Goal: Task Accomplishment & Management: Manage account settings

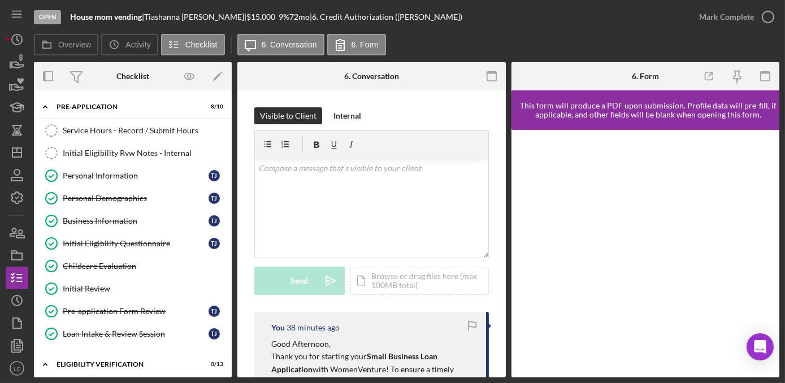
scroll to position [257, 0]
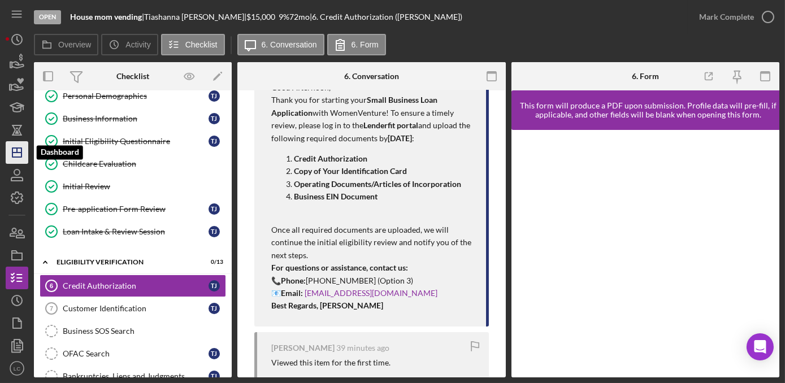
click at [13, 154] on icon "Icon/Dashboard" at bounding box center [17, 152] width 28 height 28
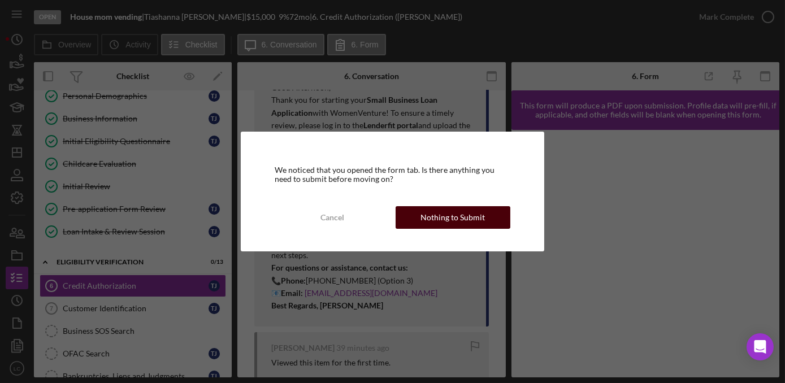
click at [424, 213] on div "Nothing to Submit" at bounding box center [452, 217] width 64 height 23
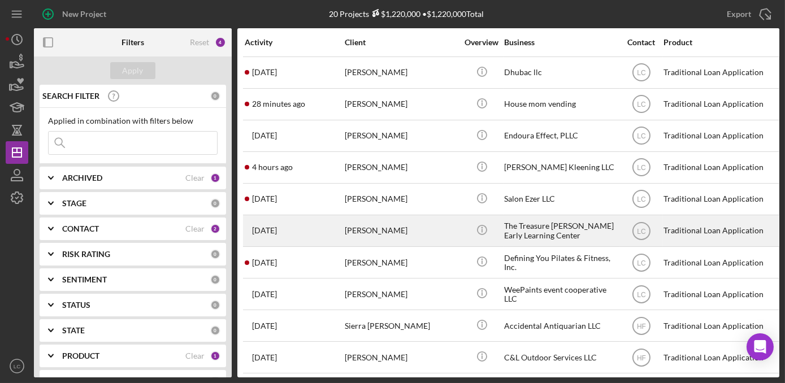
click at [566, 241] on div "The Treasure [PERSON_NAME] Early Learning Center" at bounding box center [560, 231] width 113 height 30
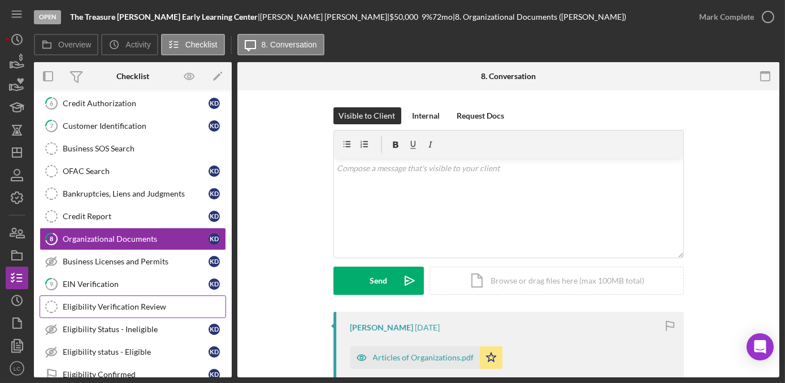
scroll to position [54, 0]
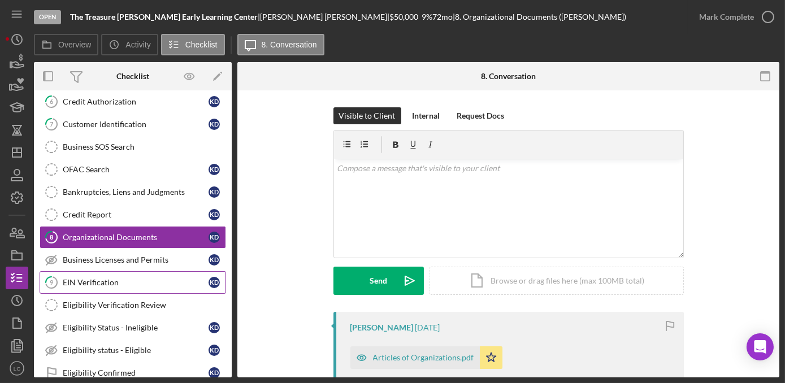
click at [106, 283] on div "EIN Verification" at bounding box center [136, 282] width 146 height 9
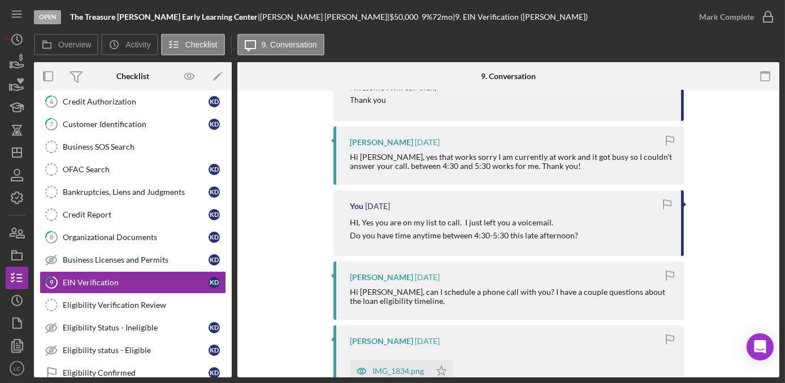
scroll to position [308, 0]
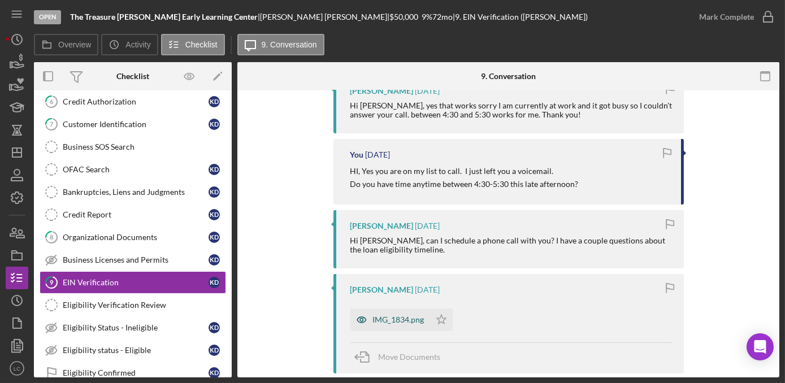
click at [359, 322] on icon "button" at bounding box center [361, 321] width 9 height 6
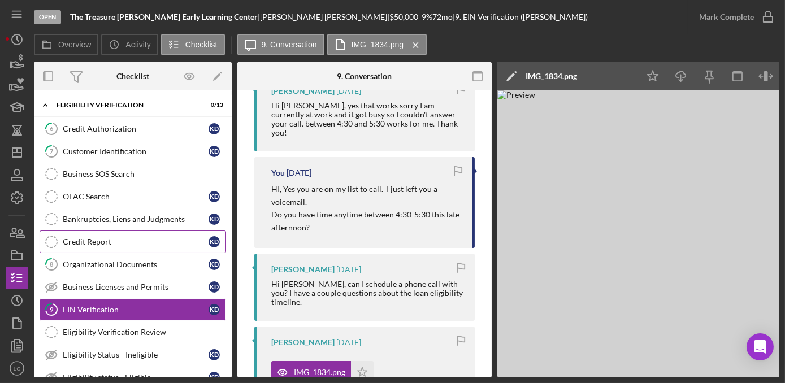
scroll to position [3, 0]
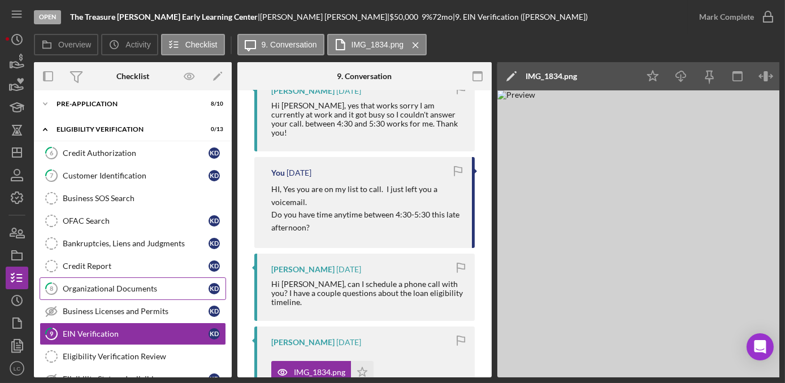
click at [108, 287] on div "Organizational Documents" at bounding box center [136, 288] width 146 height 9
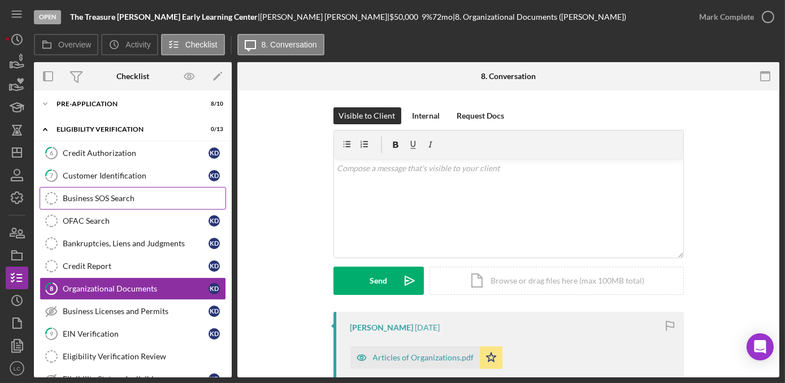
click at [132, 197] on div "Business SOS Search" at bounding box center [144, 198] width 163 height 9
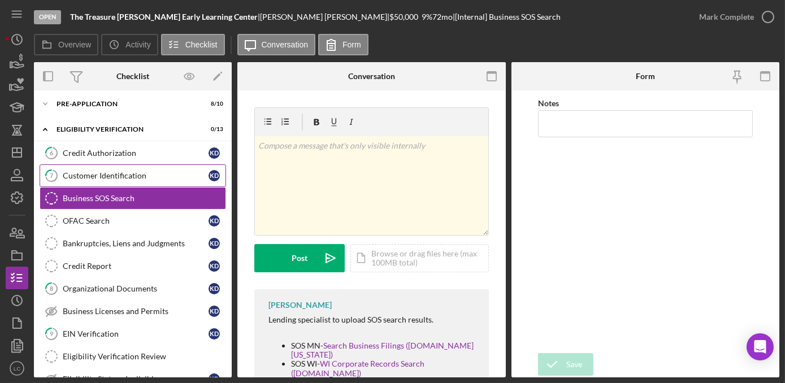
click at [128, 179] on div "Customer Identification" at bounding box center [136, 175] width 146 height 9
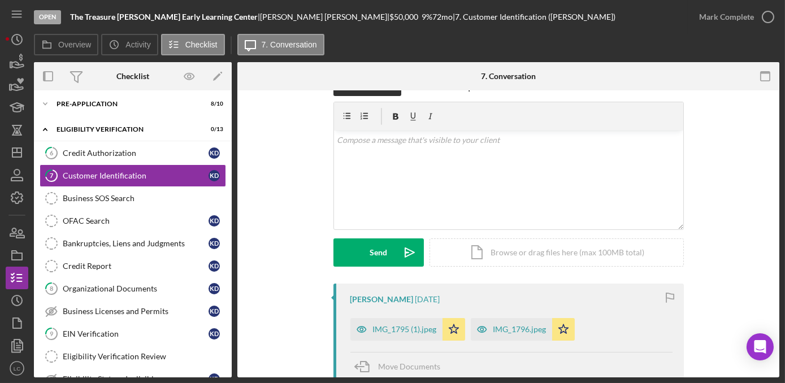
scroll to position [51, 0]
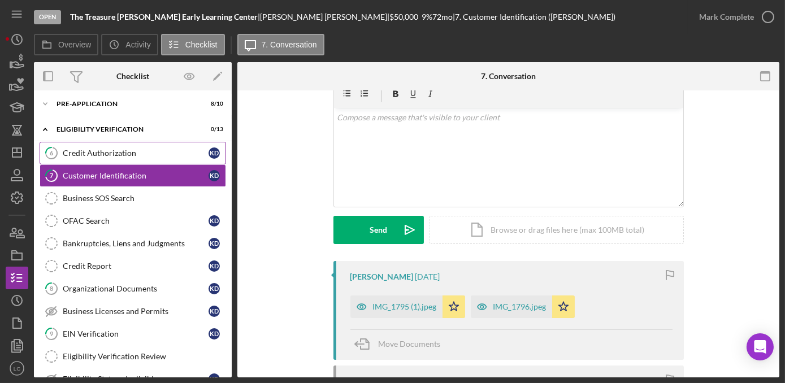
click at [120, 155] on div "Credit Authorization" at bounding box center [136, 153] width 146 height 9
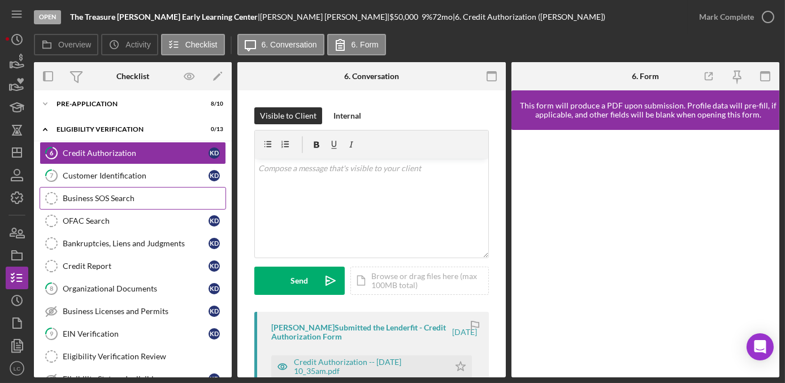
drag, startPoint x: 125, startPoint y: 207, endPoint x: 125, endPoint y: 201, distance: 6.2
click at [125, 205] on div "6 Credit Authorization K D 7 Customer Identification K D Business SOS Search Bu…" at bounding box center [133, 291] width 198 height 299
click at [125, 201] on div "Business SOS Search" at bounding box center [144, 198] width 163 height 9
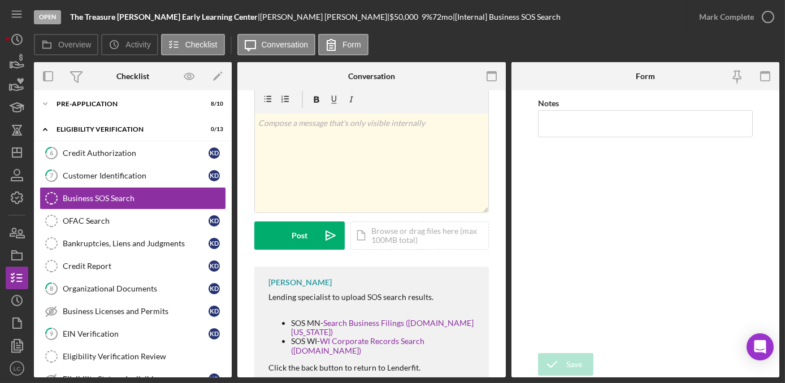
scroll to position [35, 0]
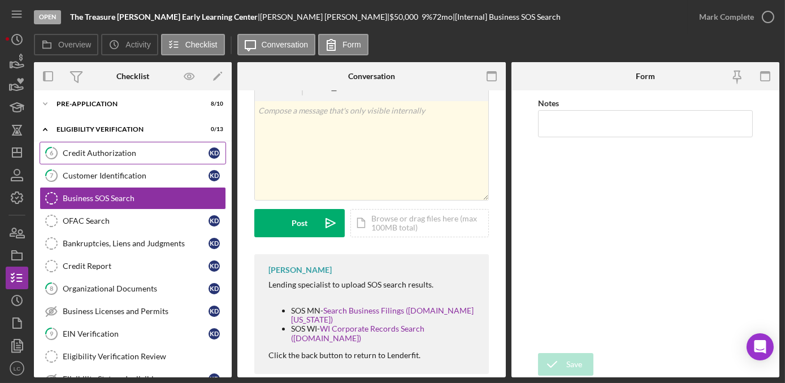
click at [129, 152] on div "Credit Authorization" at bounding box center [136, 153] width 146 height 9
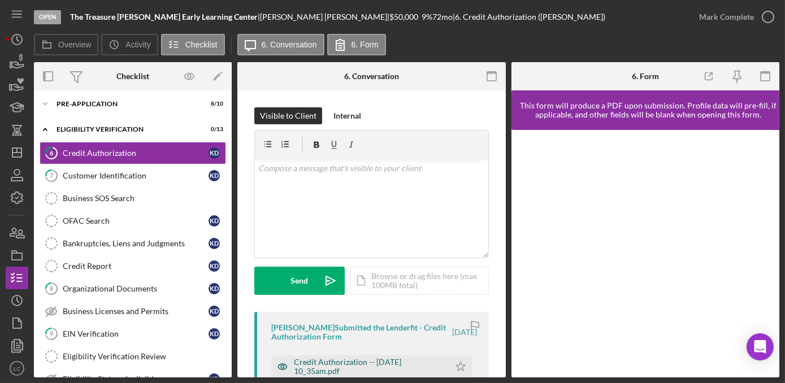
click at [362, 360] on div "Credit Authorization -- [DATE] 10_35am.pdf" at bounding box center [369, 367] width 150 height 18
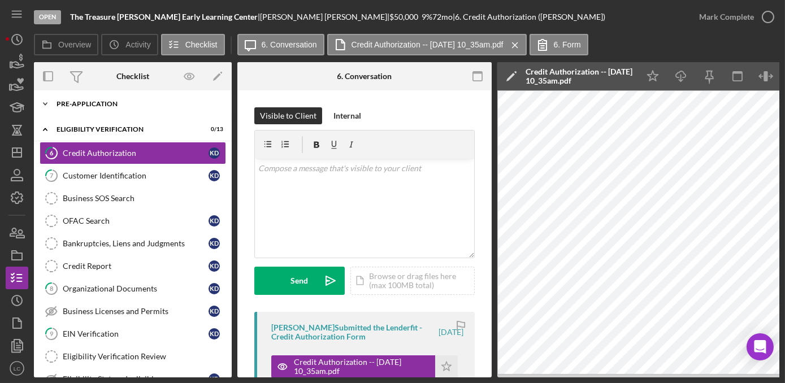
click at [45, 101] on icon "Icon/Expander" at bounding box center [45, 104] width 23 height 23
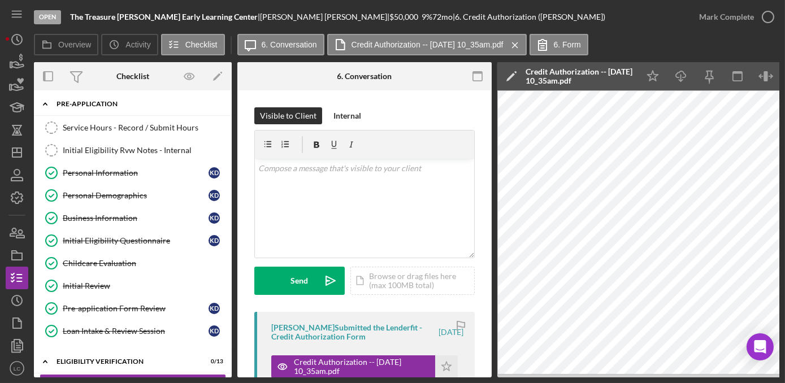
click at [45, 101] on icon "Icon/Expander" at bounding box center [45, 104] width 23 height 23
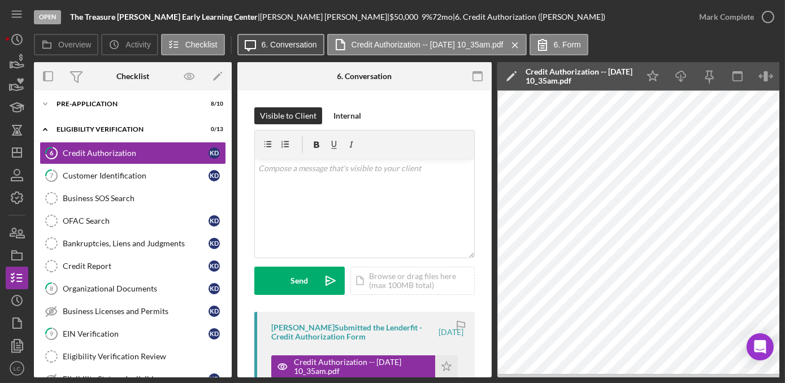
click at [264, 48] on label "6. Conversation" at bounding box center [289, 44] width 55 height 9
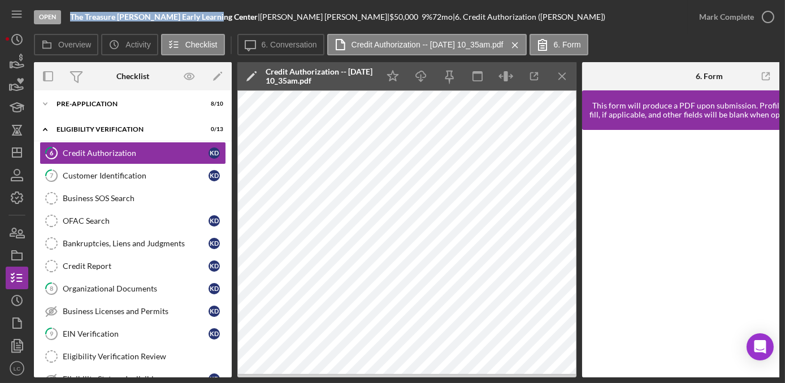
drag, startPoint x: 212, startPoint y: 16, endPoint x: 71, endPoint y: 16, distance: 141.8
click at [71, 16] on b "The Treasure [PERSON_NAME] Early Learning Center" at bounding box center [164, 17] width 188 height 10
copy b "The Treasure [PERSON_NAME] Early Learning Center"
click at [116, 198] on div "Business SOS Search" at bounding box center [144, 198] width 163 height 9
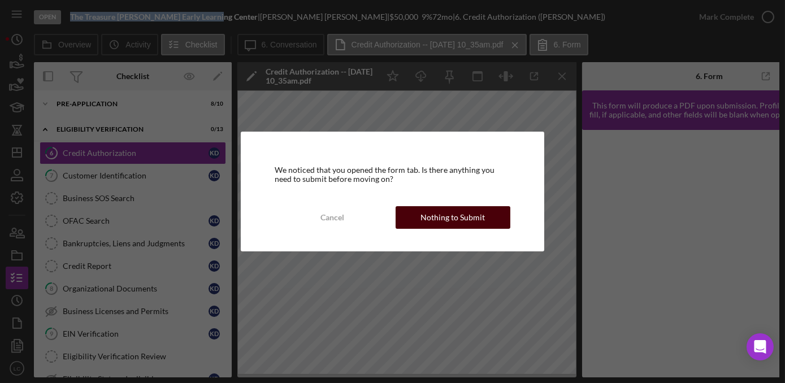
click at [435, 214] on div "Nothing to Submit" at bounding box center [452, 217] width 64 height 23
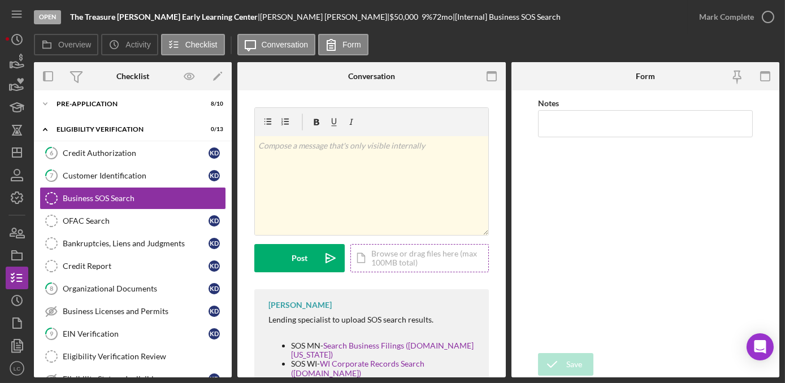
click at [407, 254] on div "Icon/Document Browse or drag files here (max 100MB total) Tap to choose files o…" at bounding box center [419, 258] width 138 height 28
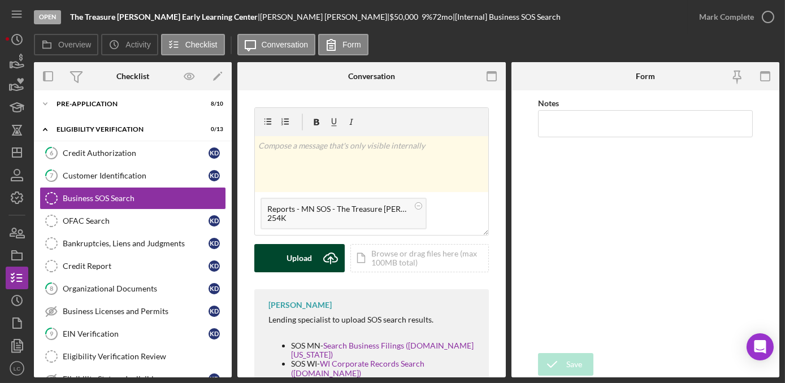
click at [295, 255] on div "Upload" at bounding box center [299, 258] width 25 height 28
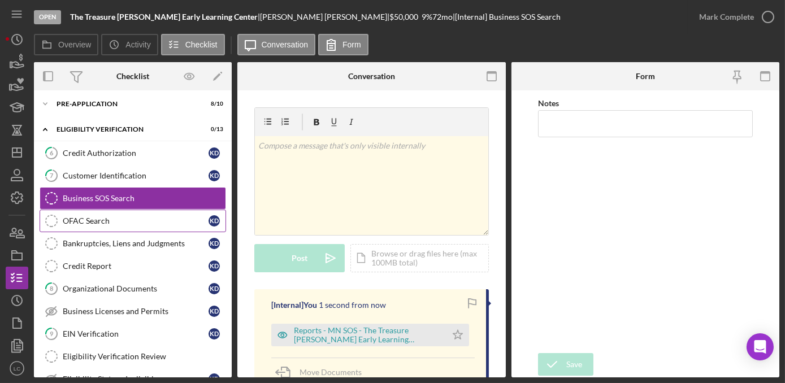
click at [141, 225] on link "OFAC Search OFAC Search K D" at bounding box center [133, 221] width 186 height 23
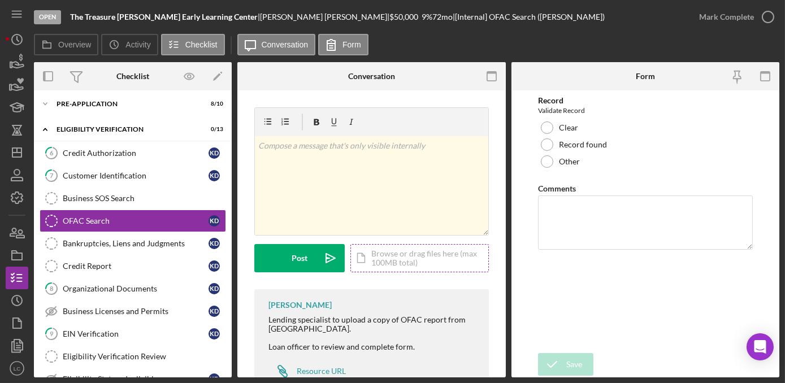
click at [399, 258] on div "Icon/Document Browse or drag files here (max 100MB total) Tap to choose files o…" at bounding box center [419, 258] width 138 height 28
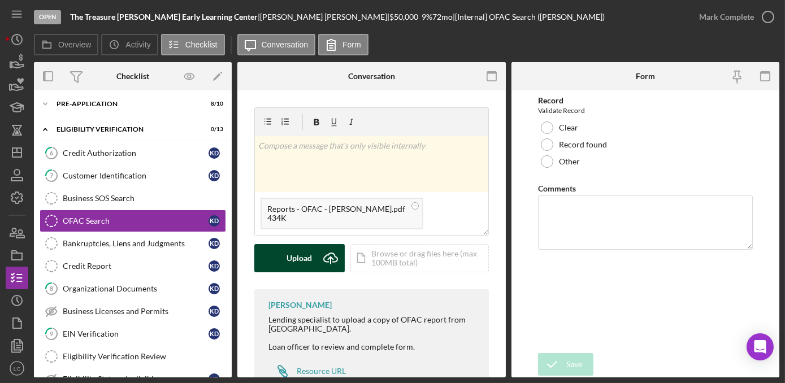
click at [284, 259] on button "Upload Icon/Upload" at bounding box center [299, 258] width 90 height 28
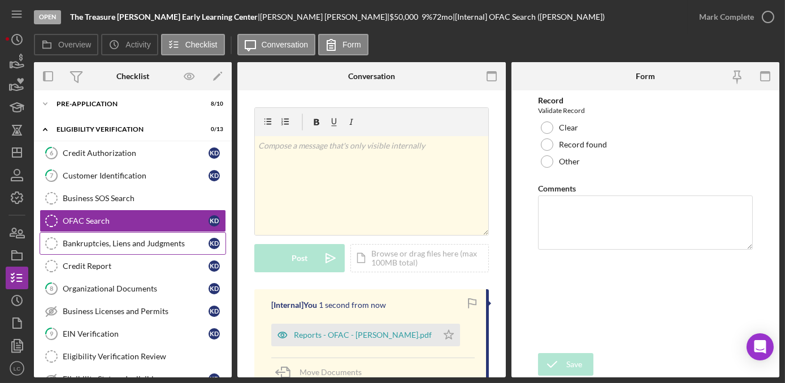
click at [148, 246] on div "Bankruptcies, Liens and Judgments" at bounding box center [136, 243] width 146 height 9
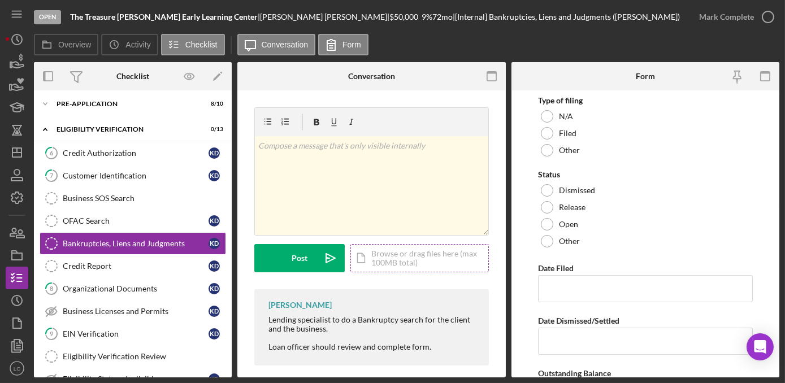
click at [432, 254] on div "Icon/Document Browse or drag files here (max 100MB total) Tap to choose files o…" at bounding box center [419, 258] width 138 height 28
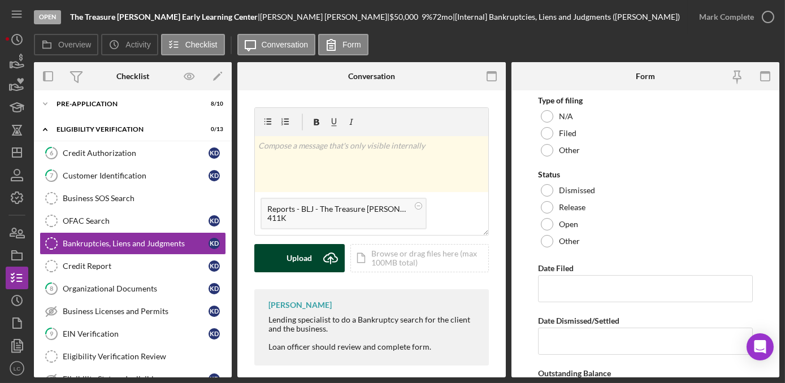
click at [309, 263] on div "Upload" at bounding box center [299, 258] width 25 height 28
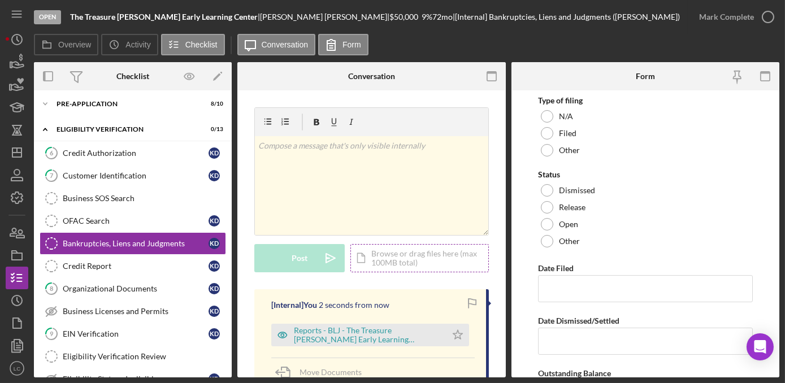
click at [412, 261] on div "Icon/Document Browse or drag files here (max 100MB total) Tap to choose files o…" at bounding box center [419, 258] width 138 height 28
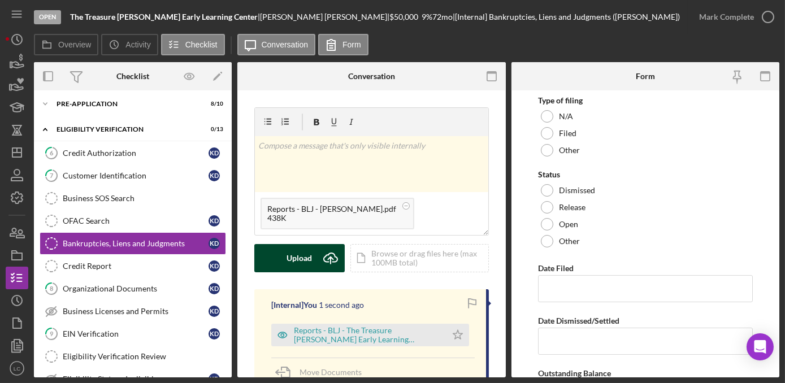
click at [302, 264] on div "Upload" at bounding box center [299, 258] width 25 height 28
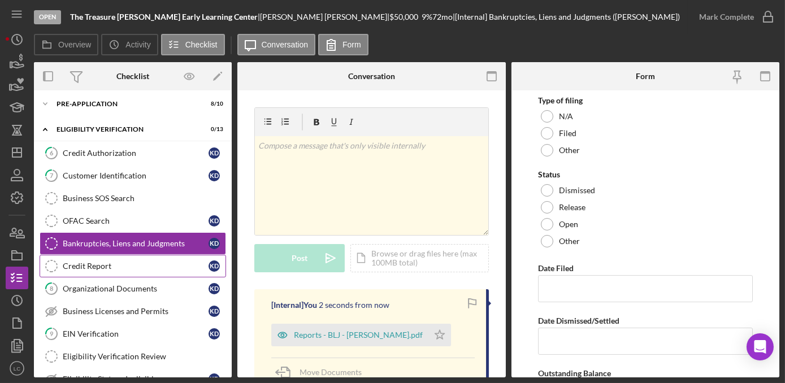
click at [124, 266] on div "Credit Report" at bounding box center [136, 266] width 146 height 9
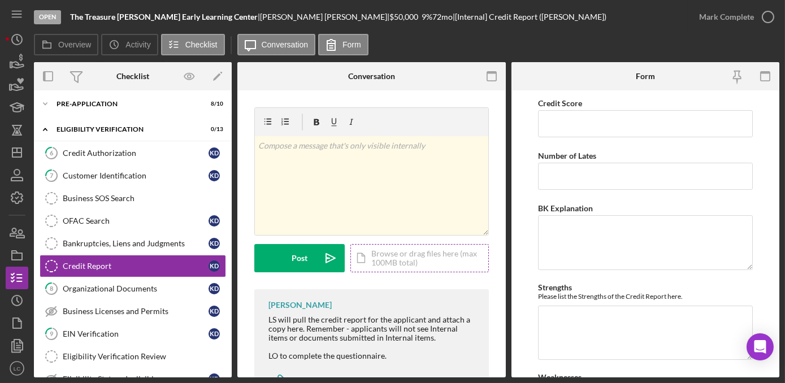
click at [391, 263] on div "Icon/Document Browse or drag files here (max 100MB total) Tap to choose files o…" at bounding box center [419, 258] width 138 height 28
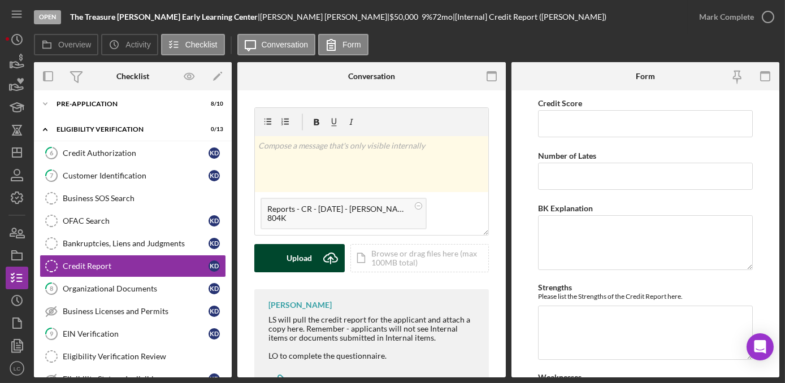
click at [271, 247] on button "Upload Icon/Upload" at bounding box center [299, 258] width 90 height 28
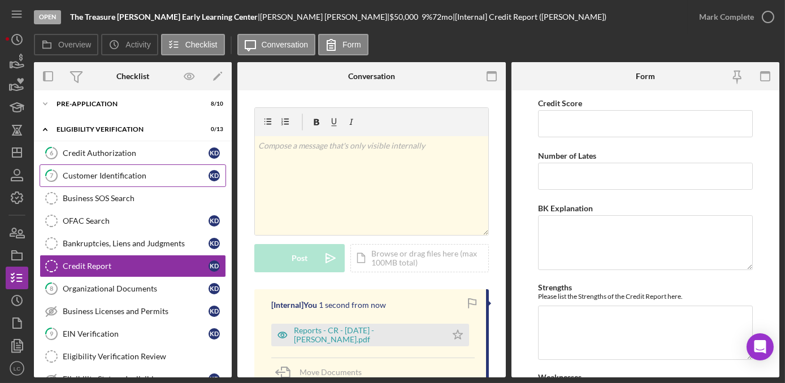
click at [105, 174] on div "Customer Identification" at bounding box center [136, 175] width 146 height 9
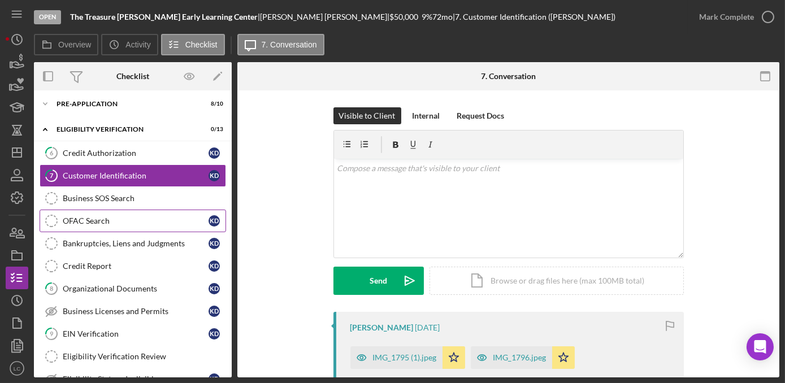
click at [134, 216] on div "OFAC Search" at bounding box center [136, 220] width 146 height 9
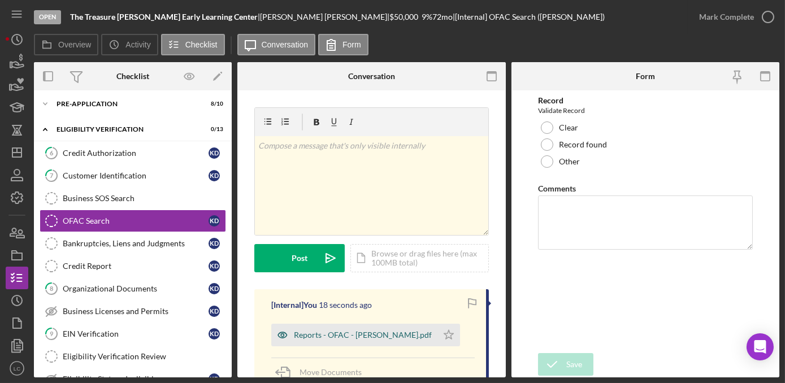
click at [347, 338] on div "Reports - OFAC - [PERSON_NAME].pdf" at bounding box center [363, 335] width 138 height 9
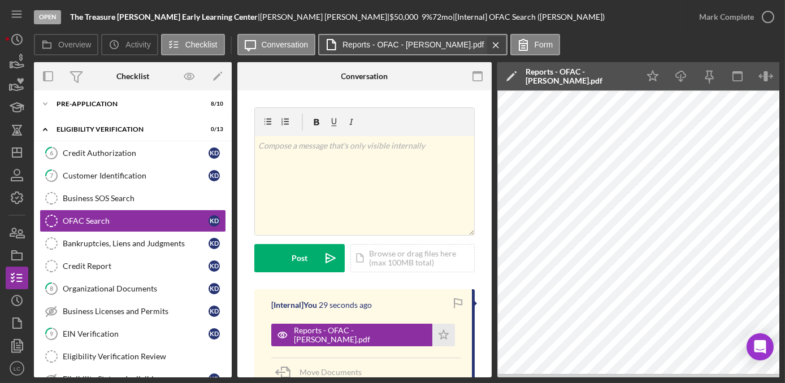
click at [486, 50] on icon "Icon/Menu Close" at bounding box center [496, 45] width 20 height 28
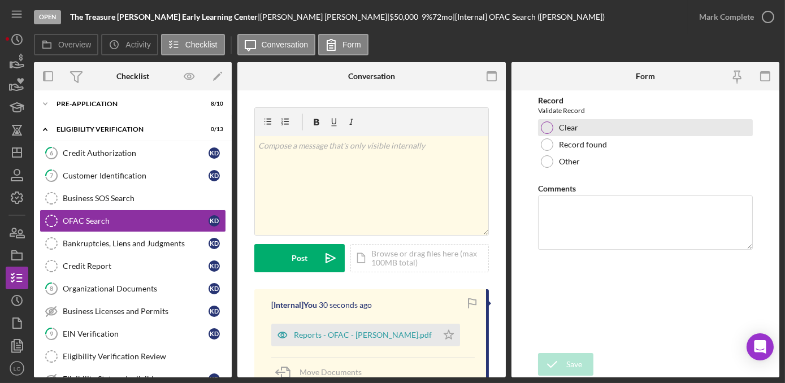
click at [548, 131] on div at bounding box center [547, 127] width 12 height 12
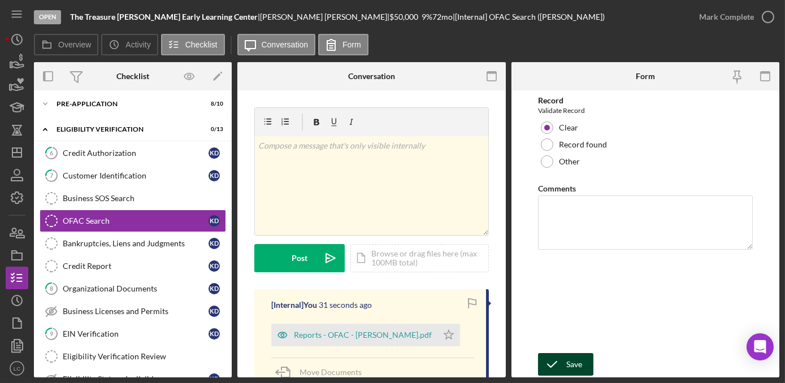
click at [579, 363] on div "Save" at bounding box center [574, 364] width 16 height 23
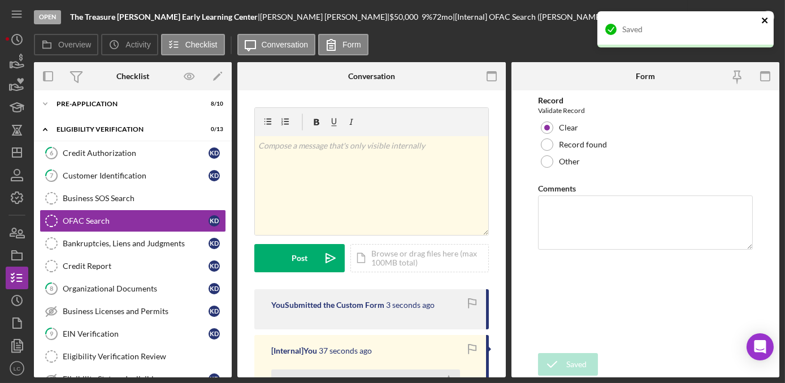
click at [764, 20] on icon "close" at bounding box center [765, 21] width 6 height 6
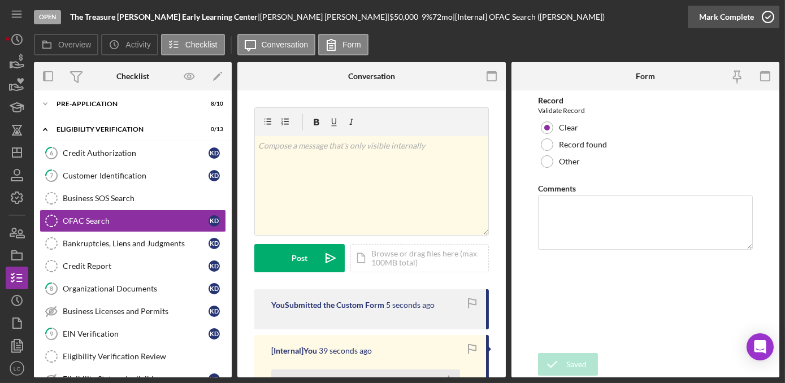
click at [767, 22] on circle "button" at bounding box center [767, 16] width 11 height 11
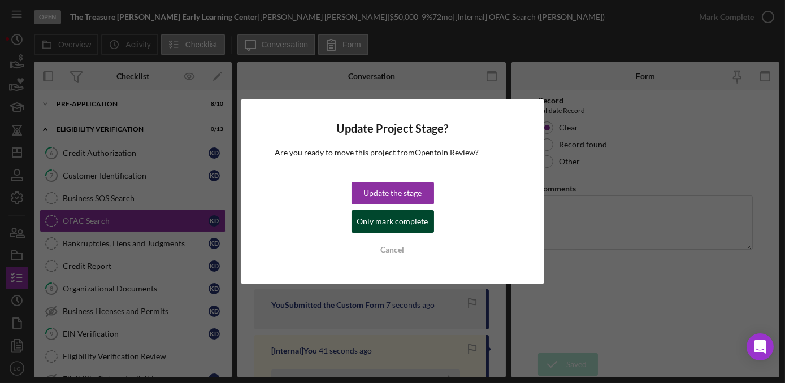
click at [411, 224] on div "Only mark complete" at bounding box center [392, 221] width 71 height 23
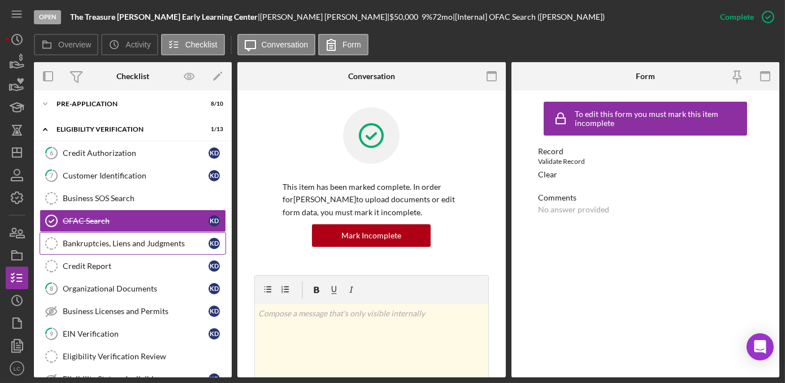
click at [166, 246] on div "Bankruptcies, Liens and Judgments" at bounding box center [136, 243] width 146 height 9
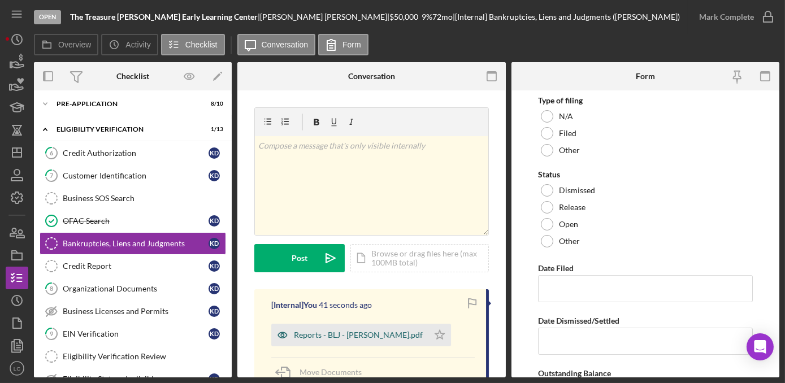
click at [338, 335] on div "Reports - BLJ - [PERSON_NAME].pdf" at bounding box center [358, 335] width 129 height 9
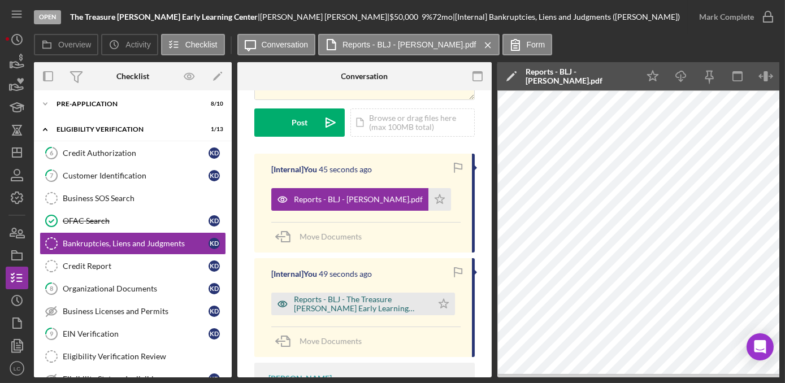
scroll to position [154, 0]
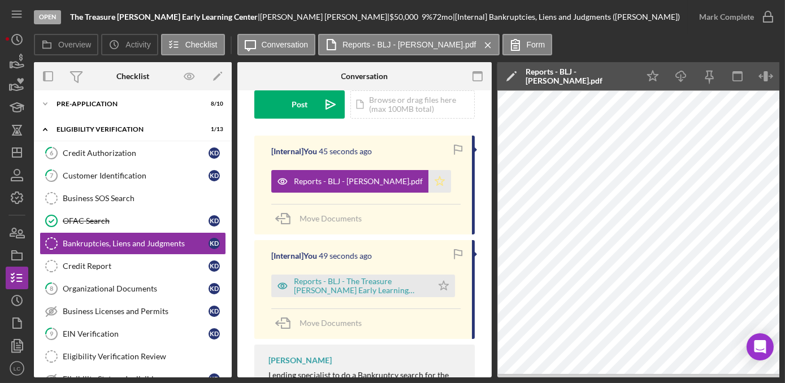
click at [428, 177] on icon "Icon/Star" at bounding box center [439, 181] width 23 height 23
click at [370, 284] on div "Reports - BLJ - The Treasure [PERSON_NAME] Early Learning Center.pdf" at bounding box center [360, 286] width 133 height 18
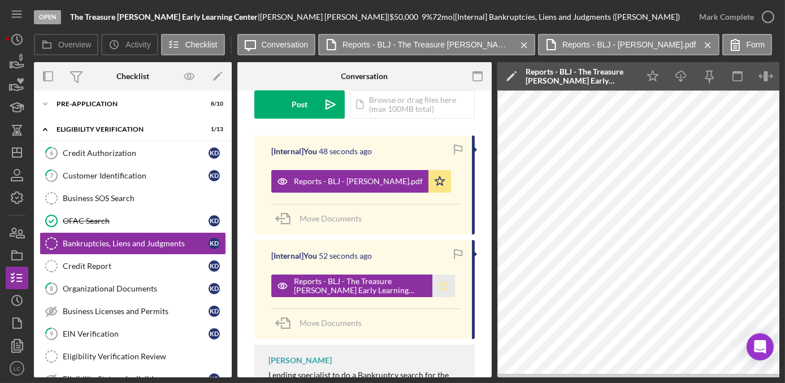
click at [440, 285] on icon "Icon/Star" at bounding box center [443, 286] width 23 height 23
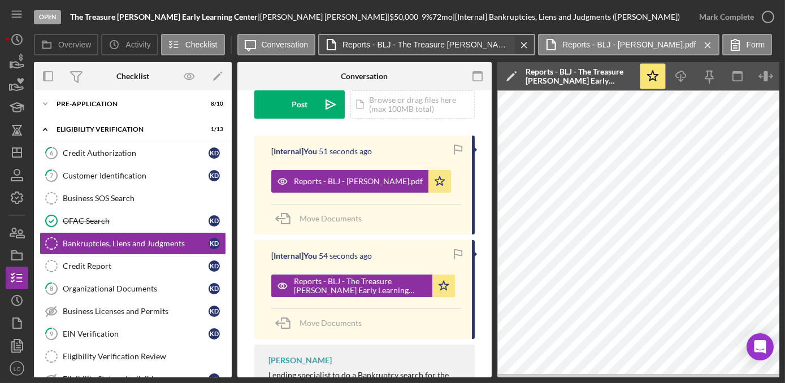
click at [524, 45] on icon "Icon/Menu Close" at bounding box center [524, 45] width 20 height 28
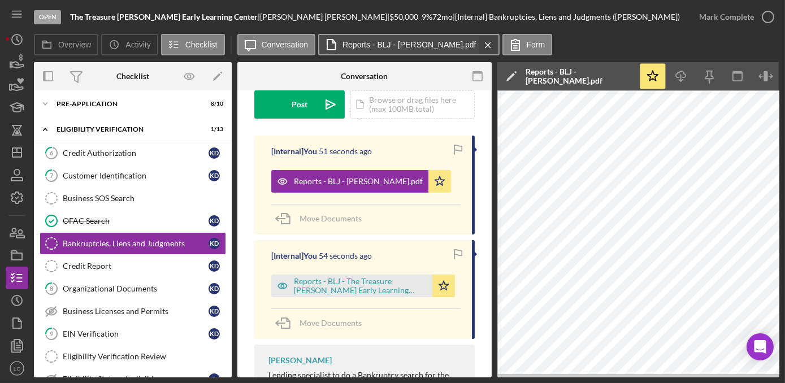
click at [478, 46] on icon "Icon/Menu Close" at bounding box center [488, 45] width 20 height 28
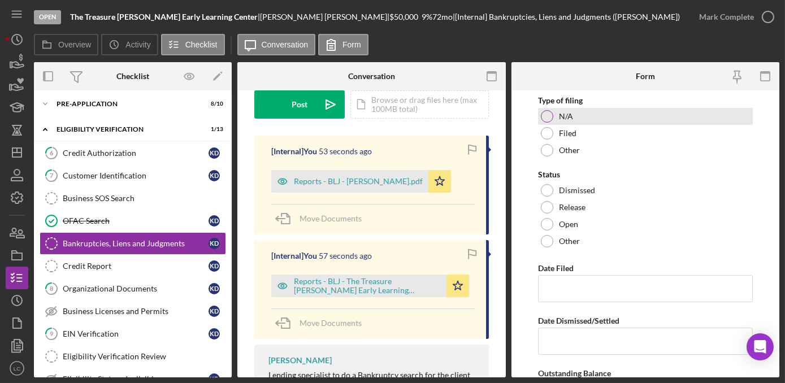
click at [550, 119] on div at bounding box center [547, 116] width 12 height 12
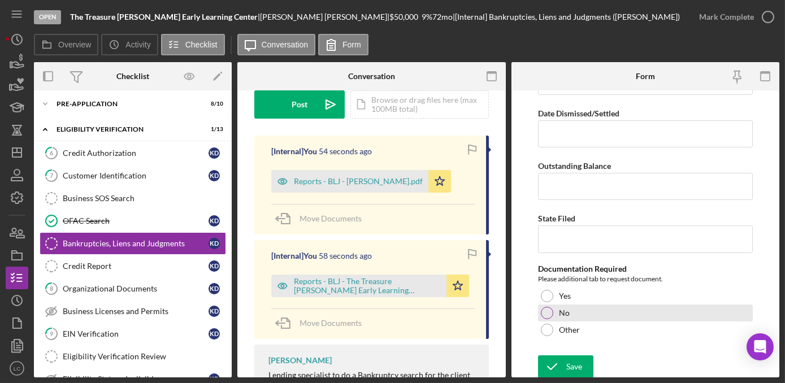
scroll to position [208, 0]
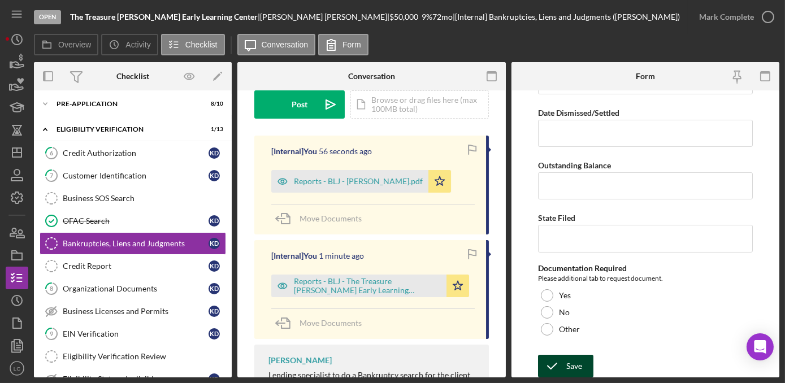
click at [554, 359] on icon "submit" at bounding box center [552, 366] width 28 height 28
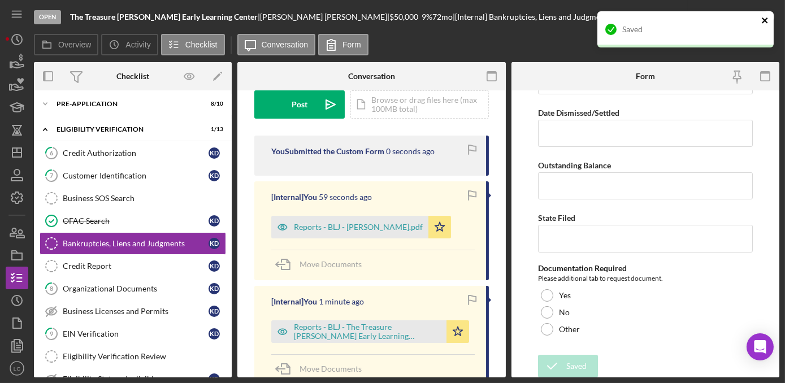
click at [762, 16] on icon "close" at bounding box center [765, 20] width 8 height 9
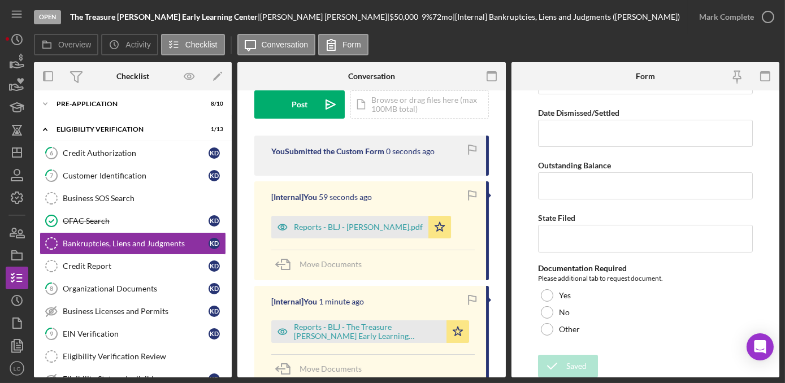
click at [765, 20] on div "Saved" at bounding box center [685, 34] width 181 height 50
click at [0, 0] on icon "button" at bounding box center [0, 0] width 0 height 0
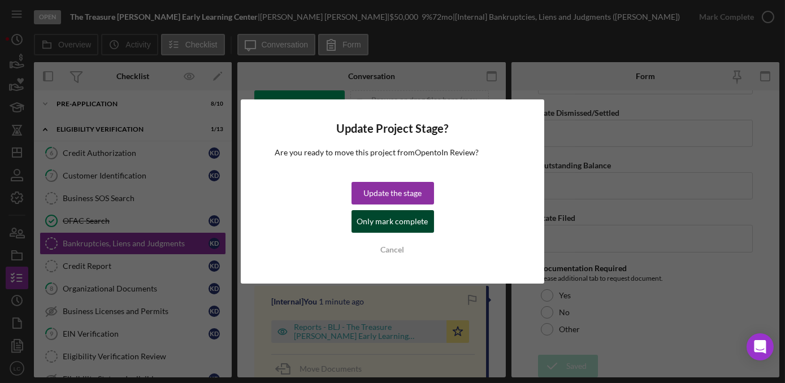
click at [411, 220] on div "Only mark complete" at bounding box center [392, 221] width 71 height 23
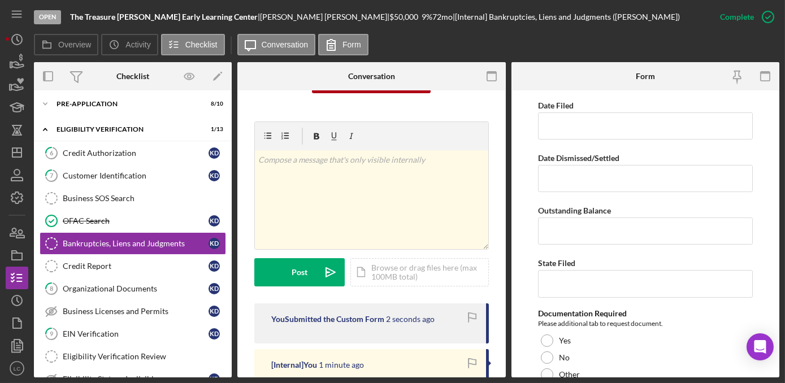
scroll to position [253, 0]
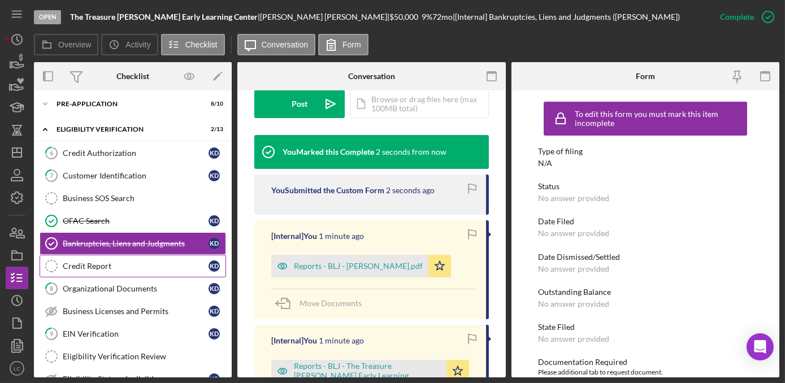
click at [183, 266] on div "Credit Report" at bounding box center [136, 266] width 146 height 9
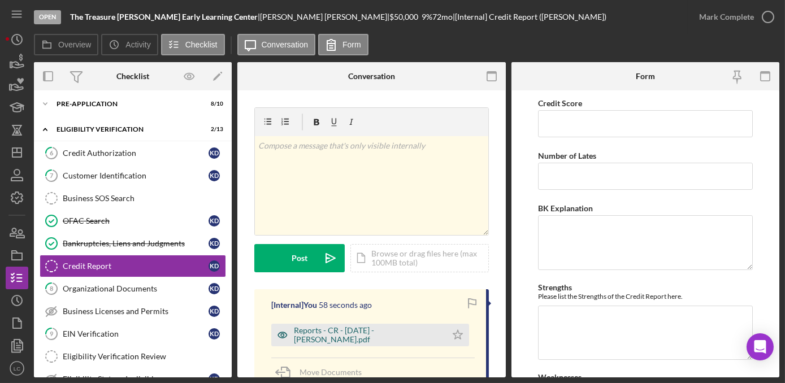
click at [343, 330] on div "Reports - CR - [DATE] - [PERSON_NAME].pdf" at bounding box center [367, 335] width 147 height 18
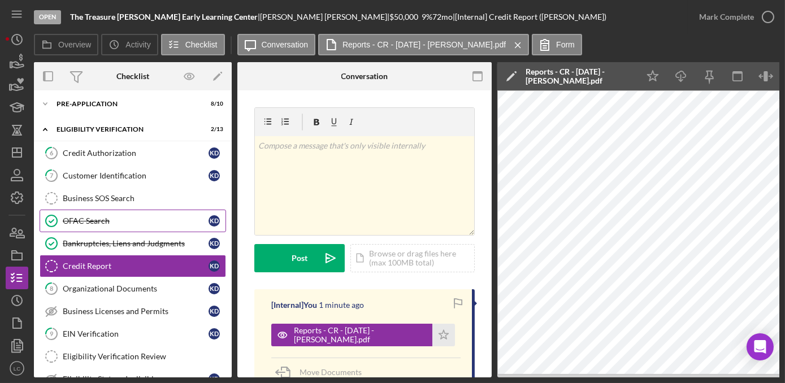
click at [167, 226] on link "OFAC Search OFAC Search K D" at bounding box center [133, 221] width 186 height 23
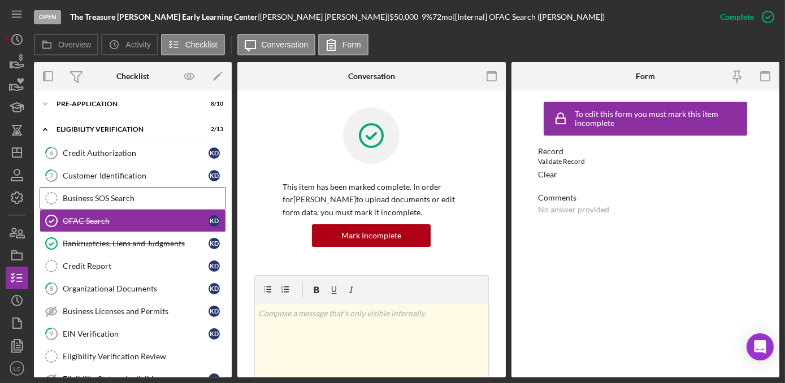
click at [163, 198] on div "Business SOS Search" at bounding box center [144, 198] width 163 height 9
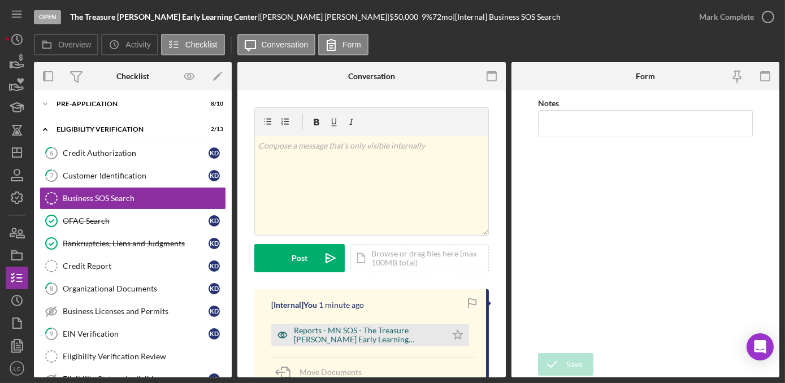
click at [345, 338] on div "Reports - MN SOS - The Treasure [PERSON_NAME] Early Learning Center.pdf" at bounding box center [367, 335] width 147 height 18
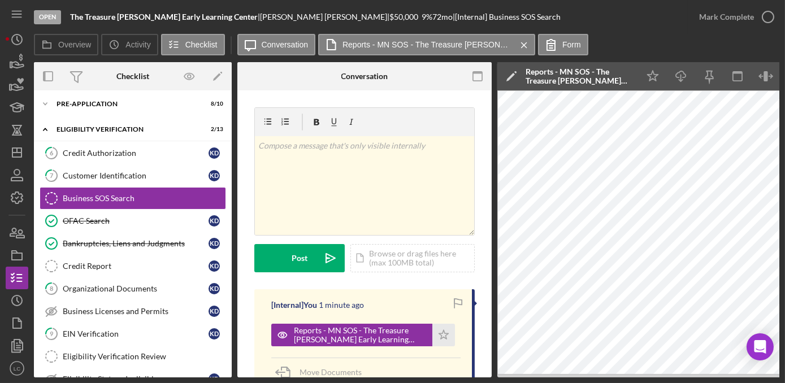
scroll to position [102, 0]
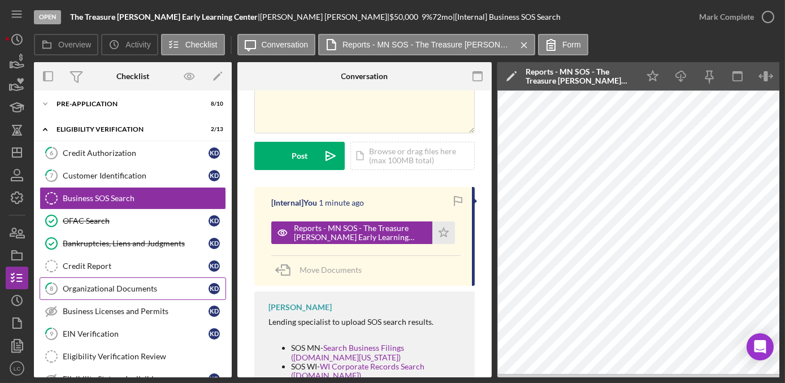
click at [89, 286] on div "Organizational Documents" at bounding box center [136, 288] width 146 height 9
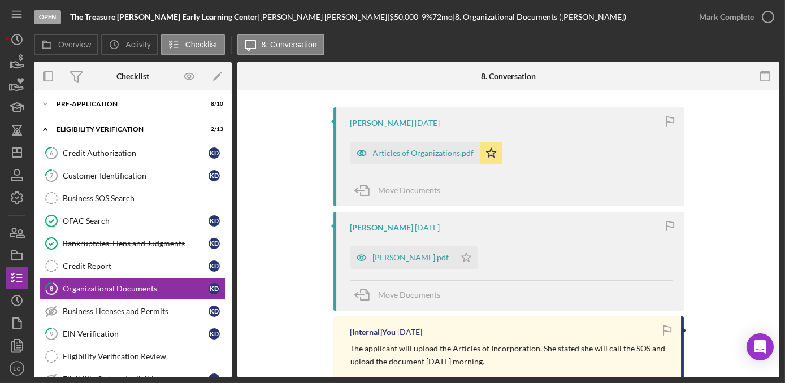
scroll to position [308, 0]
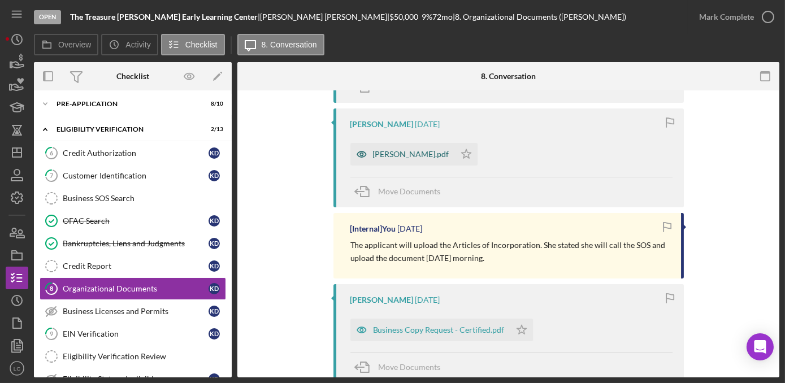
click at [394, 148] on div "[PERSON_NAME].pdf" at bounding box center [402, 154] width 105 height 23
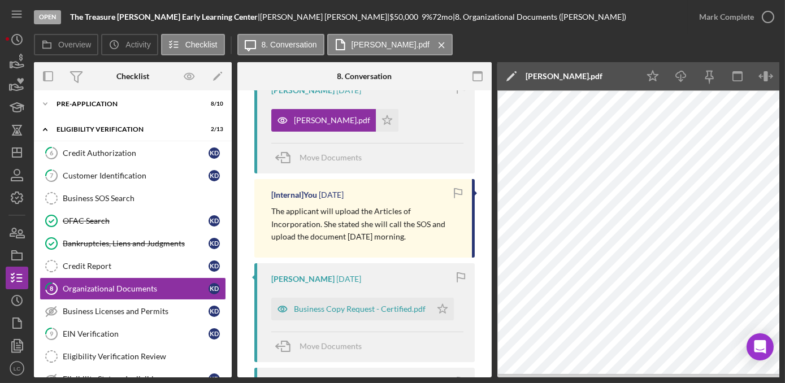
scroll to position [359, 0]
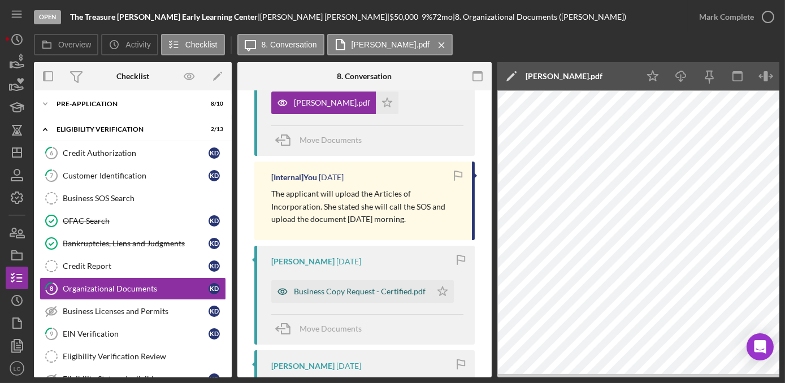
click at [383, 285] on div "Business Copy Request - Certified.pdf" at bounding box center [351, 291] width 160 height 23
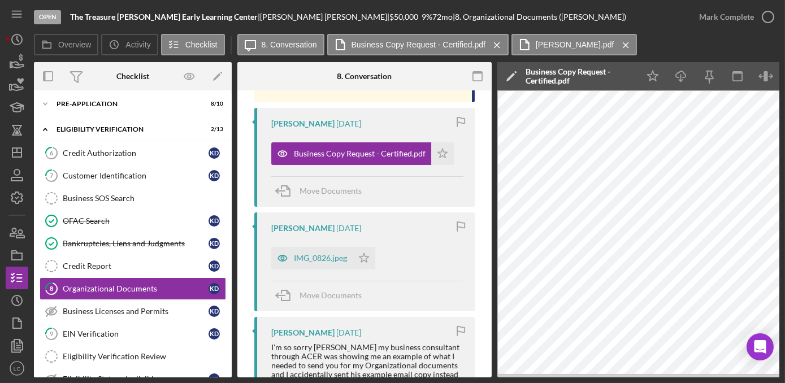
scroll to position [514, 0]
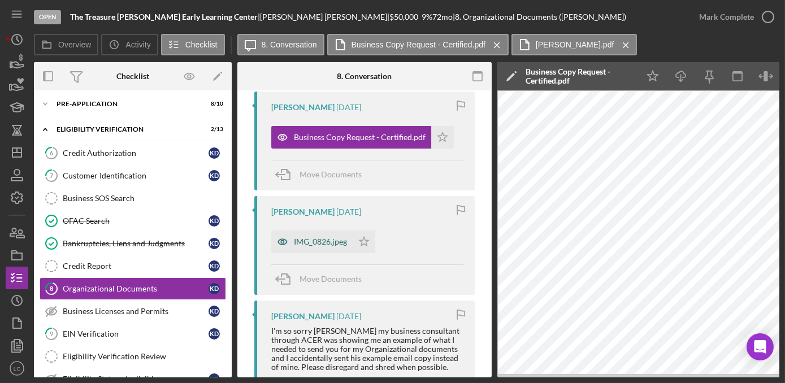
click at [312, 237] on div "IMG_0826.jpeg" at bounding box center [320, 241] width 53 height 9
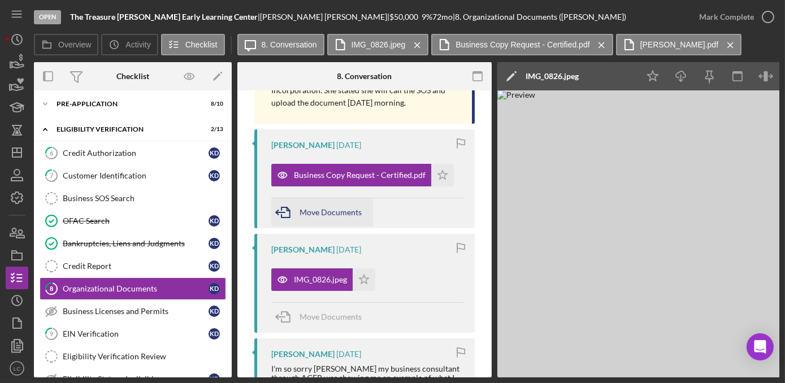
scroll to position [462, 0]
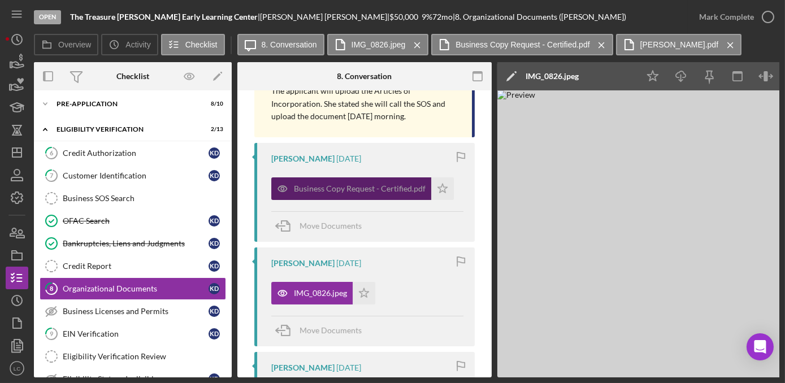
click at [336, 193] on div "Business Copy Request - Certified.pdf" at bounding box center [351, 188] width 160 height 23
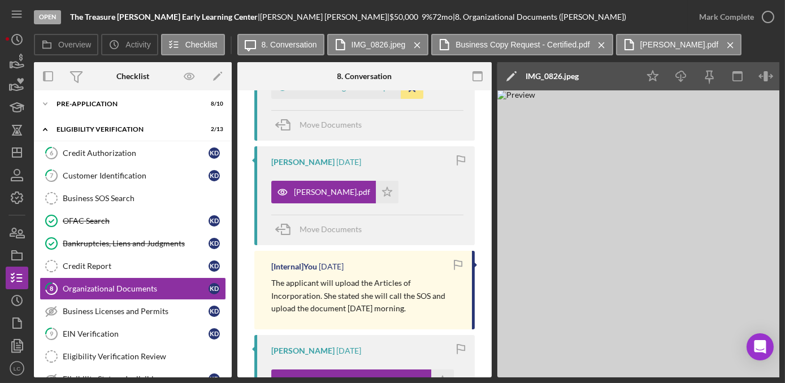
scroll to position [257, 0]
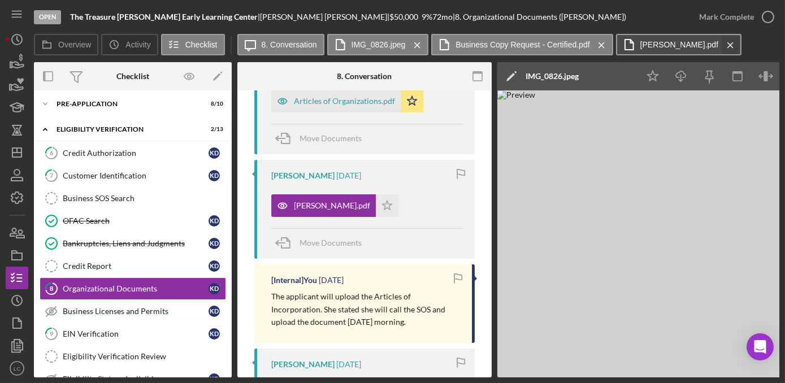
click at [720, 45] on icon "Icon/Menu Close" at bounding box center [730, 45] width 20 height 28
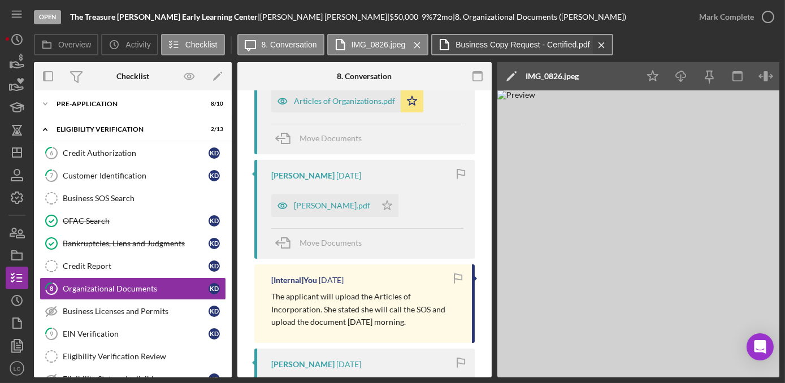
click at [592, 47] on icon "Icon/Menu Close" at bounding box center [602, 45] width 20 height 28
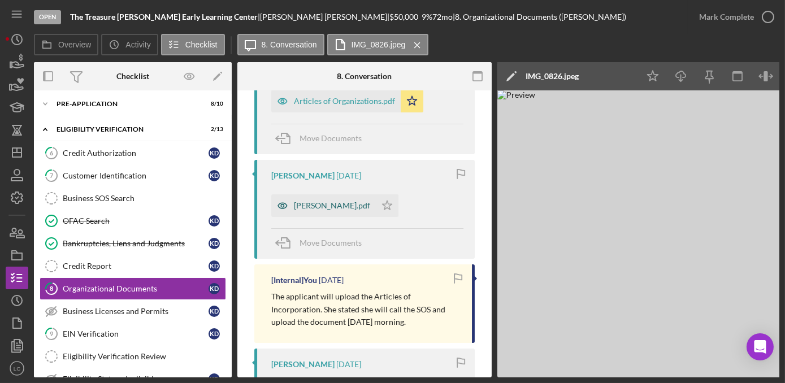
click at [328, 201] on div "[PERSON_NAME].pdf" at bounding box center [332, 205] width 76 height 9
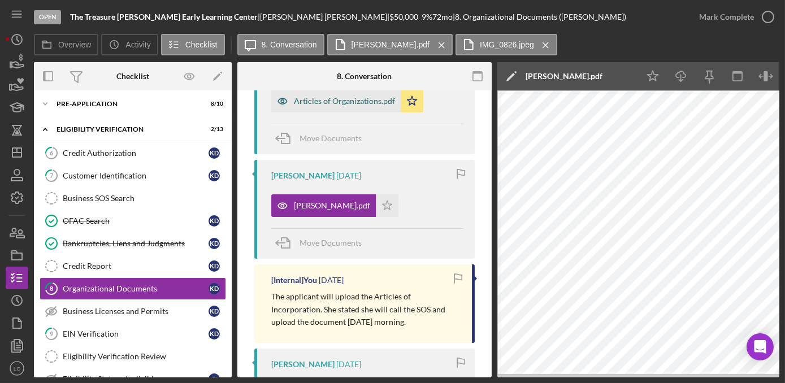
click at [288, 96] on icon "button" at bounding box center [282, 101] width 23 height 23
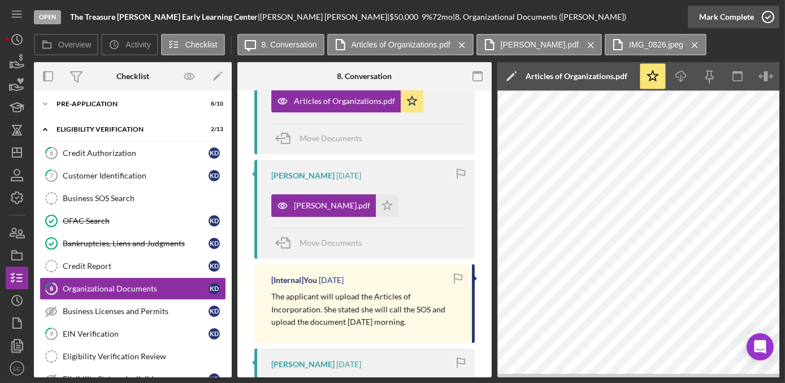
click at [770, 16] on icon "button" at bounding box center [768, 17] width 28 height 28
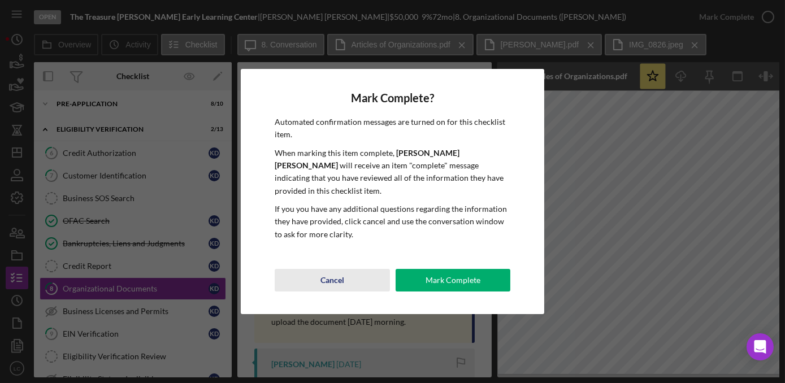
click at [348, 281] on button "Cancel" at bounding box center [332, 280] width 115 height 23
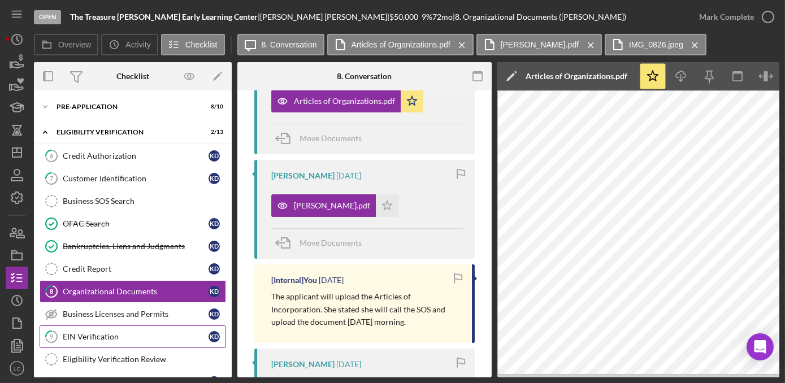
scroll to position [0, 0]
click at [95, 169] on link "7 Customer Identification K D" at bounding box center [133, 178] width 186 height 23
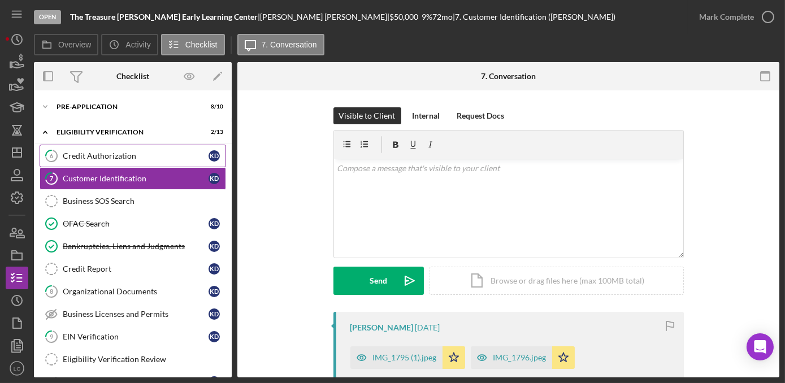
click at [95, 158] on div "Credit Authorization" at bounding box center [136, 155] width 146 height 9
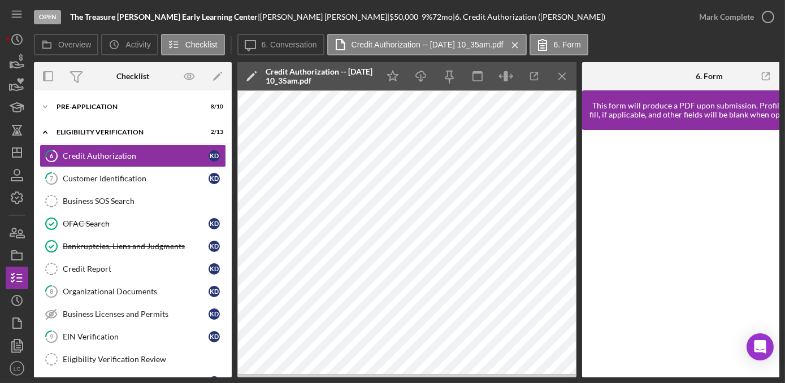
click at [114, 15] on b "The Treasure [PERSON_NAME] Early Learning Center" at bounding box center [164, 17] width 188 height 10
drag, startPoint x: 215, startPoint y: 17, endPoint x: 69, endPoint y: 17, distance: 145.8
click at [69, 17] on div "Open The Treasure [PERSON_NAME] Early Learning Center | [PERSON_NAME] | $50,000…" at bounding box center [361, 17] width 654 height 34
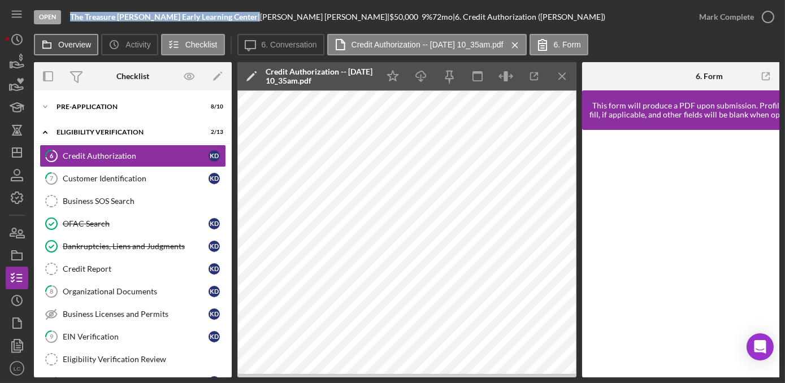
copy div "The Treasure [PERSON_NAME] Early Learning Center"
click at [23, 162] on icon "Icon/Dashboard" at bounding box center [17, 152] width 28 height 28
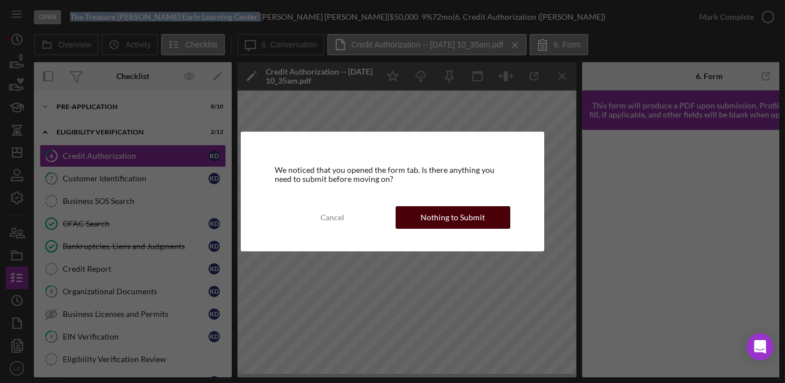
click at [438, 225] on div "Nothing to Submit" at bounding box center [452, 217] width 64 height 23
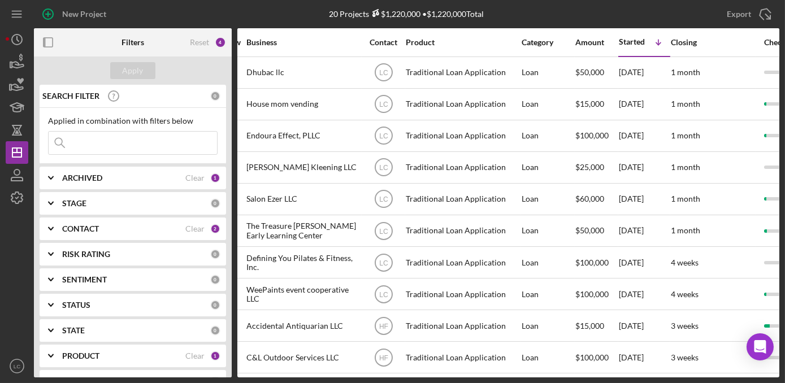
scroll to position [0, 249]
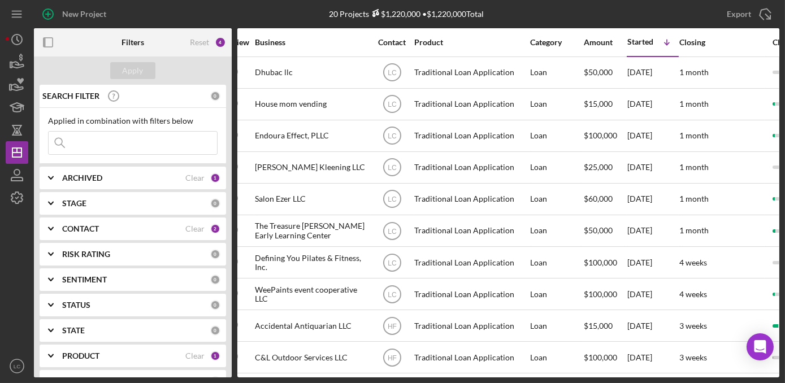
click at [7, 221] on div at bounding box center [17, 282] width 23 height 146
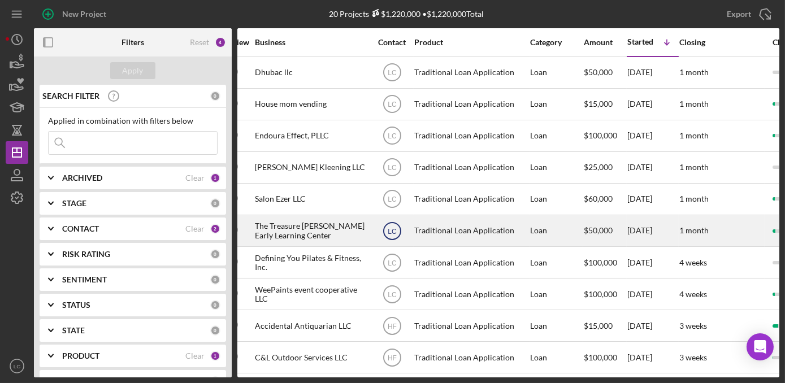
click at [390, 231] on text "LC" at bounding box center [392, 231] width 9 height 8
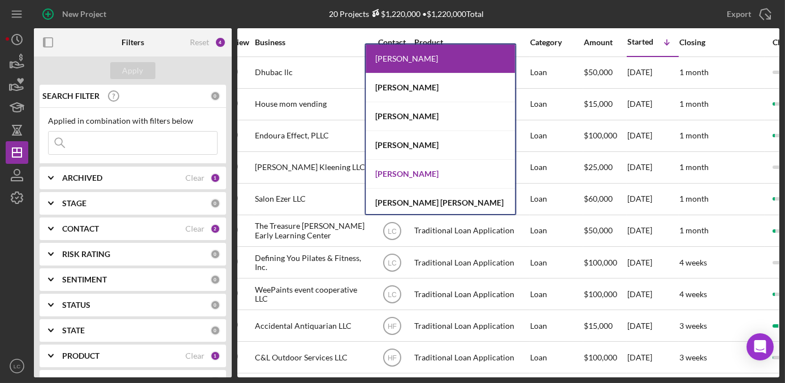
click at [397, 173] on div "[PERSON_NAME]" at bounding box center [440, 174] width 149 height 29
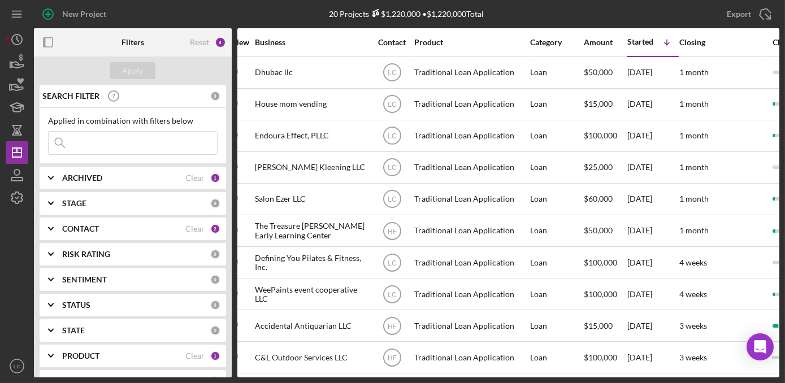
scroll to position [0, 0]
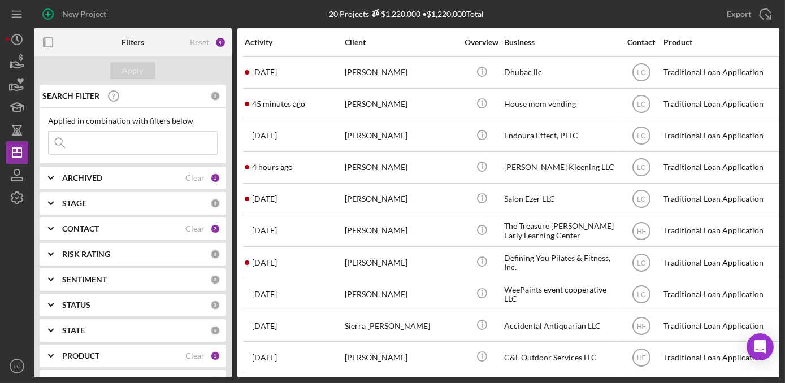
click at [80, 201] on b "STAGE" at bounding box center [74, 203] width 24 height 9
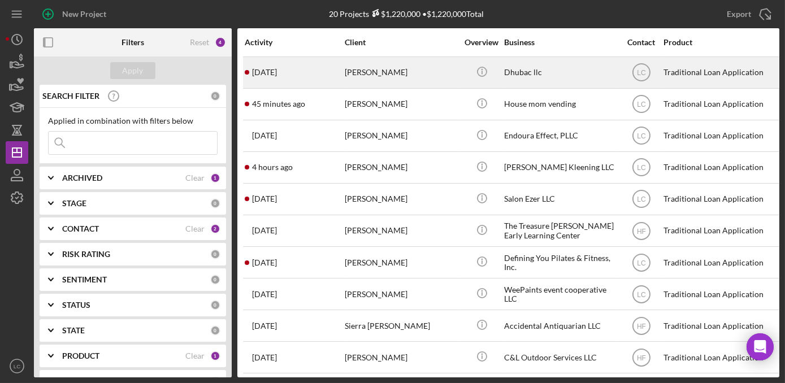
click at [341, 64] on div "1 day ago Abdullahi Kulmiye" at bounding box center [294, 73] width 99 height 30
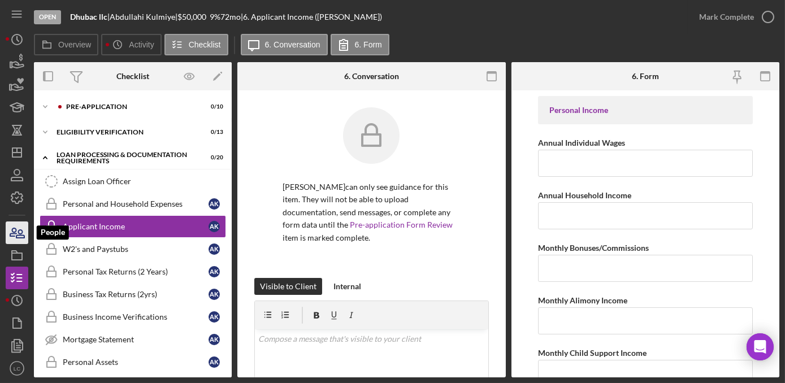
click at [14, 234] on icon "button" at bounding box center [17, 233] width 28 height 28
